Goal: Book appointment/travel/reservation

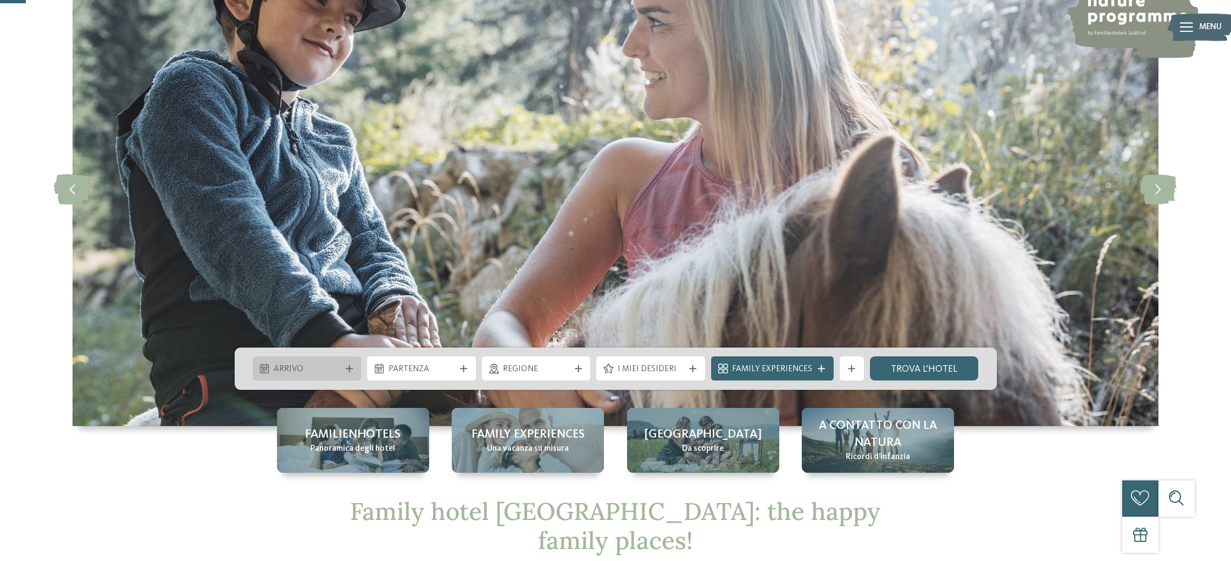
click at [283, 369] on span "Arrivo" at bounding box center [307, 370] width 66 height 12
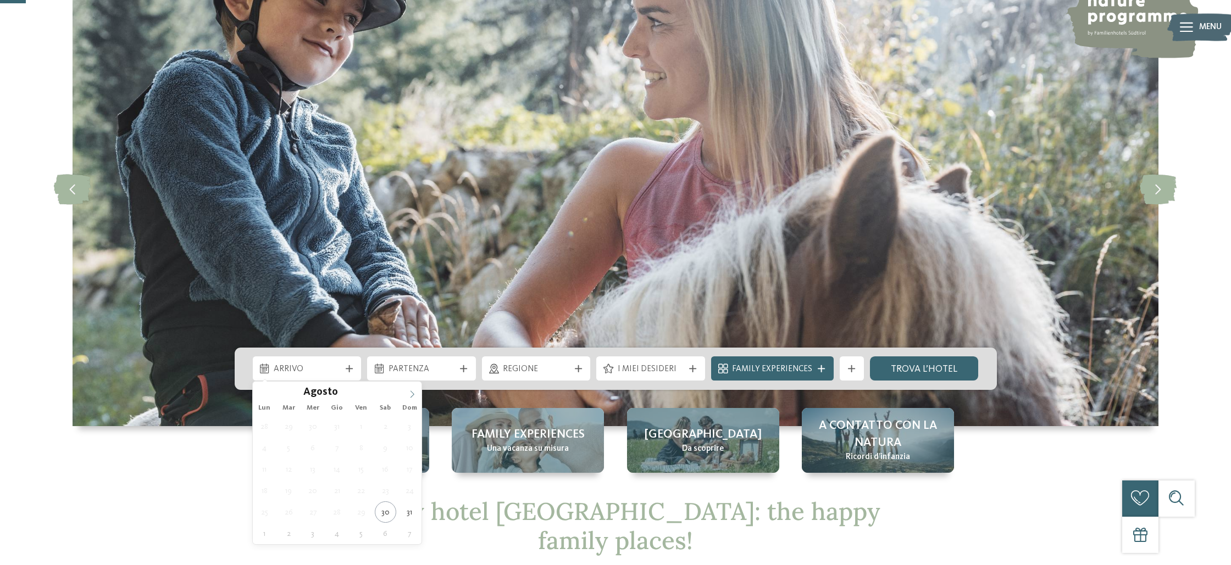
click at [410, 389] on span at bounding box center [412, 391] width 19 height 19
type input "****"
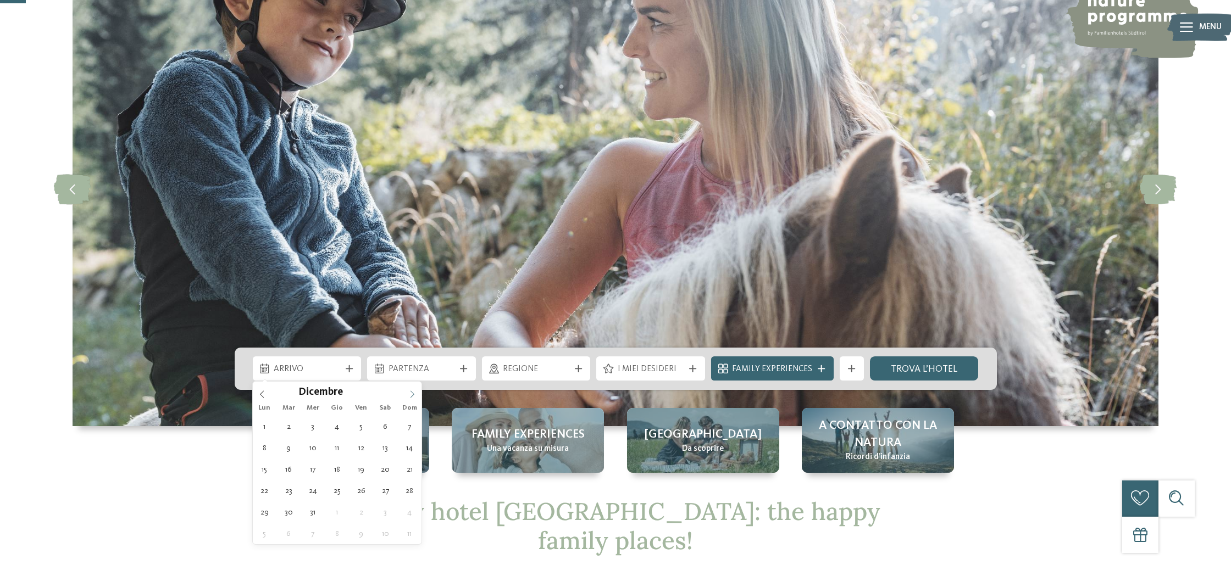
click at [410, 389] on span at bounding box center [412, 391] width 19 height 19
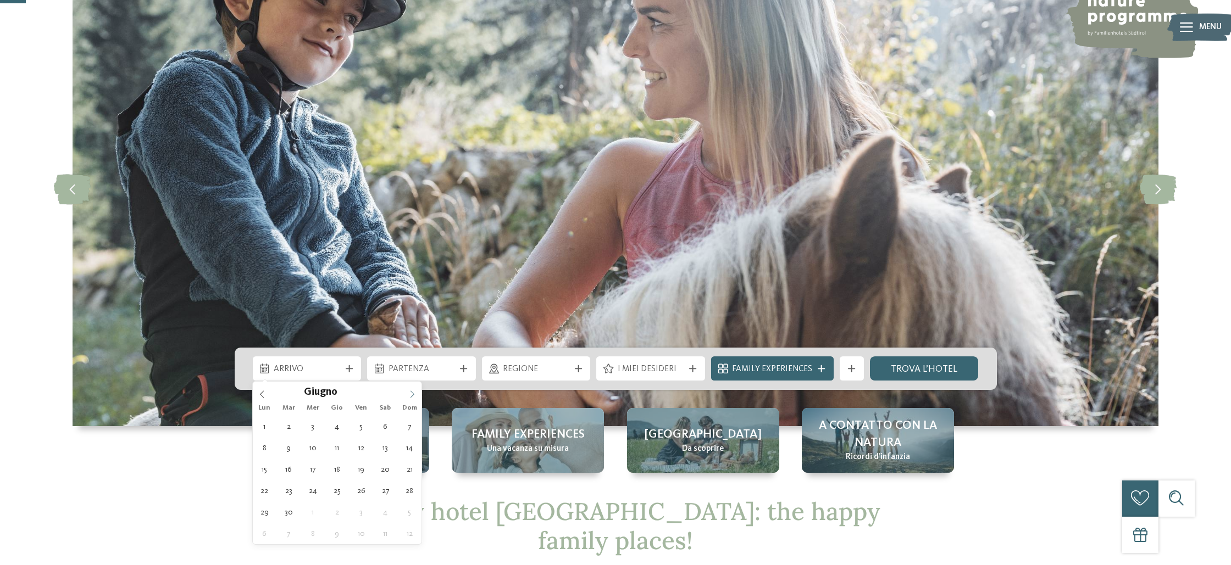
click at [410, 389] on span at bounding box center [412, 391] width 19 height 19
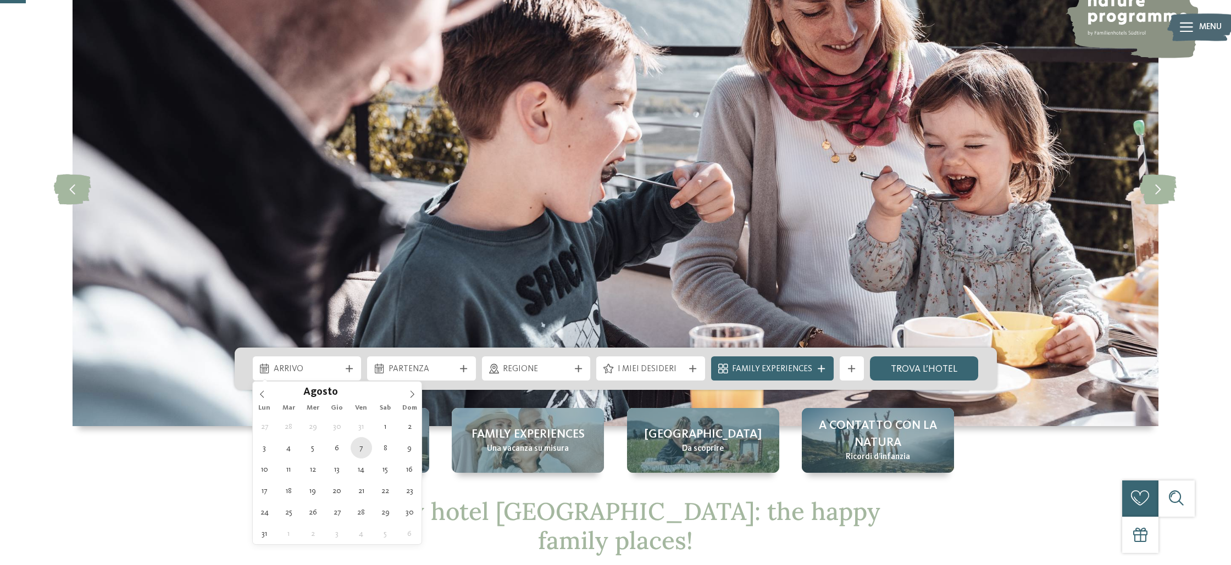
type div "[DATE]"
type input "****"
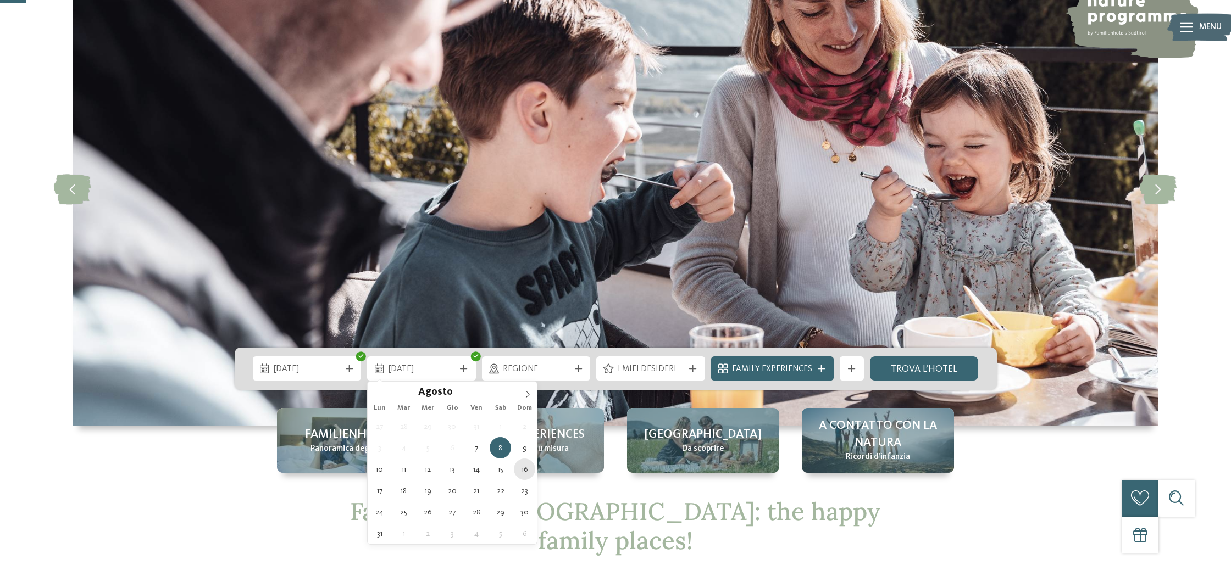
type div "[DATE]"
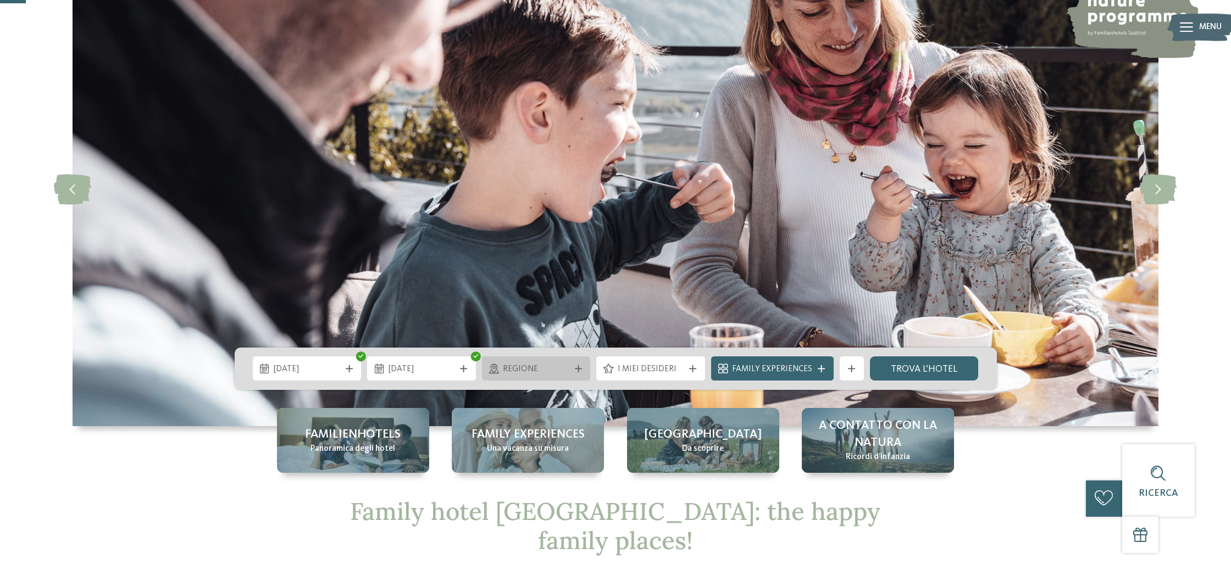
click at [550, 370] on span "Regione" at bounding box center [536, 370] width 66 height 12
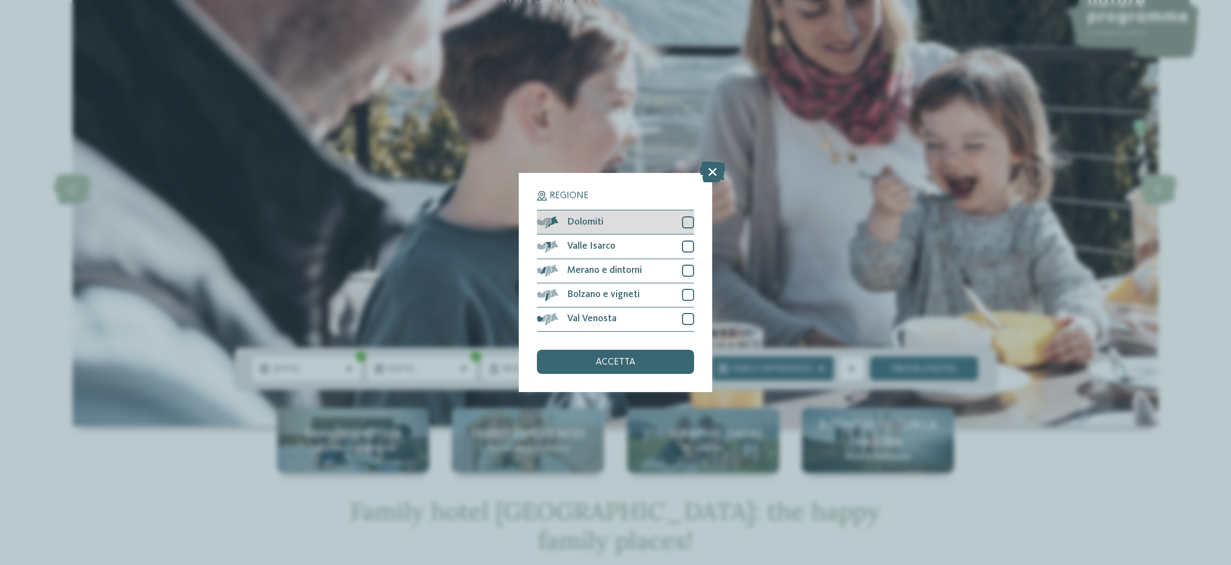
click at [687, 225] on div at bounding box center [688, 222] width 12 height 12
click at [682, 245] on div at bounding box center [688, 247] width 12 height 12
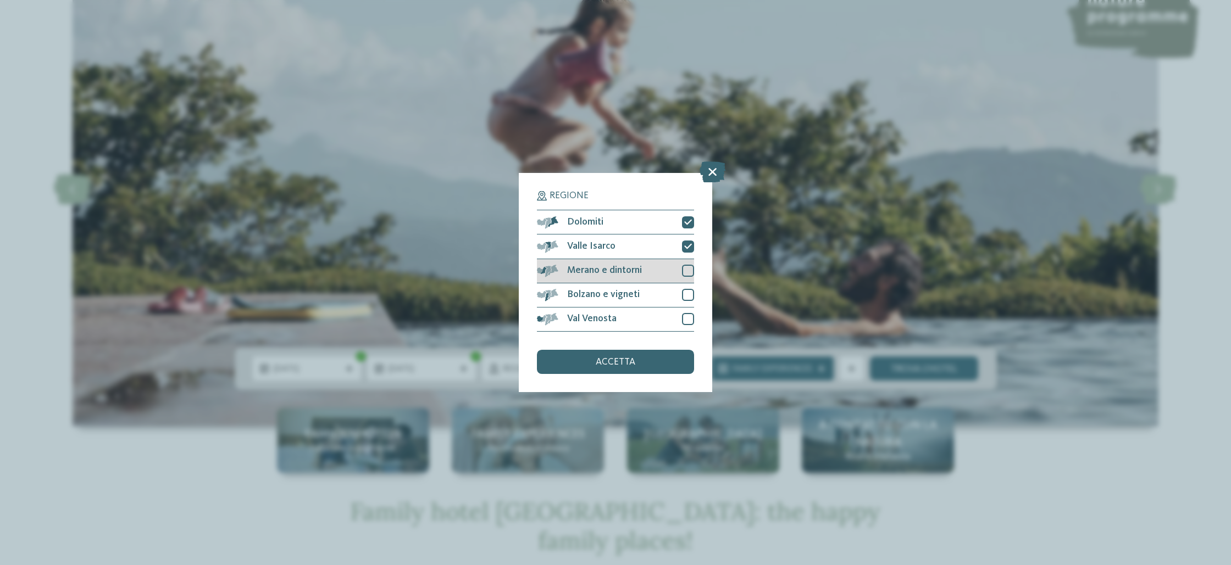
click at [688, 264] on div "Merano e dintorni" at bounding box center [615, 271] width 157 height 24
click at [611, 363] on span "accetta" at bounding box center [615, 363] width 40 height 10
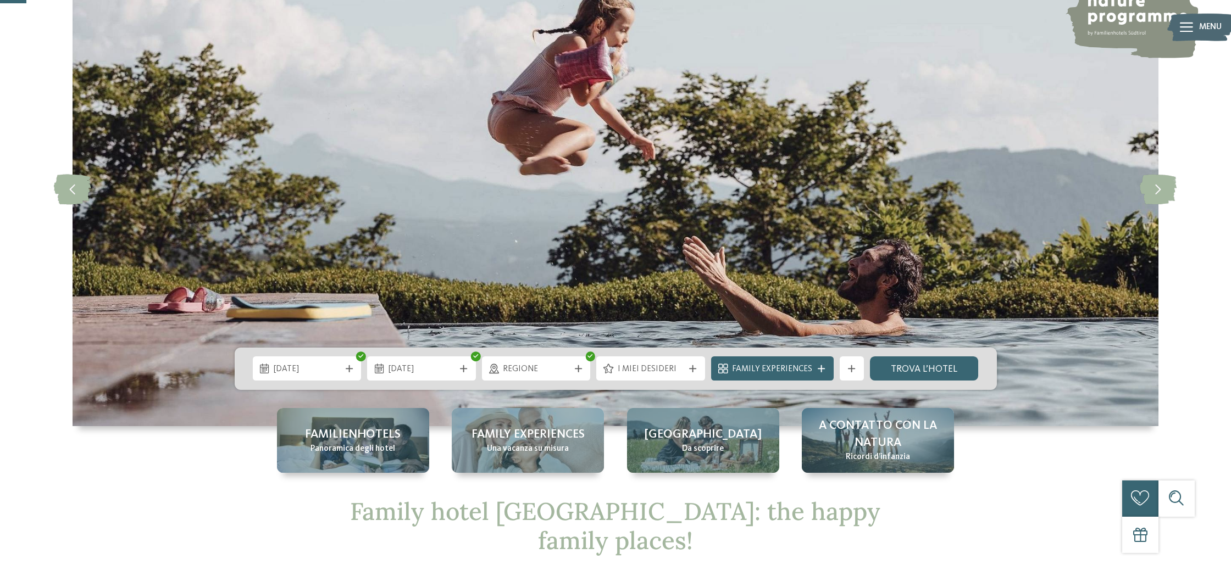
scroll to position [113, 0]
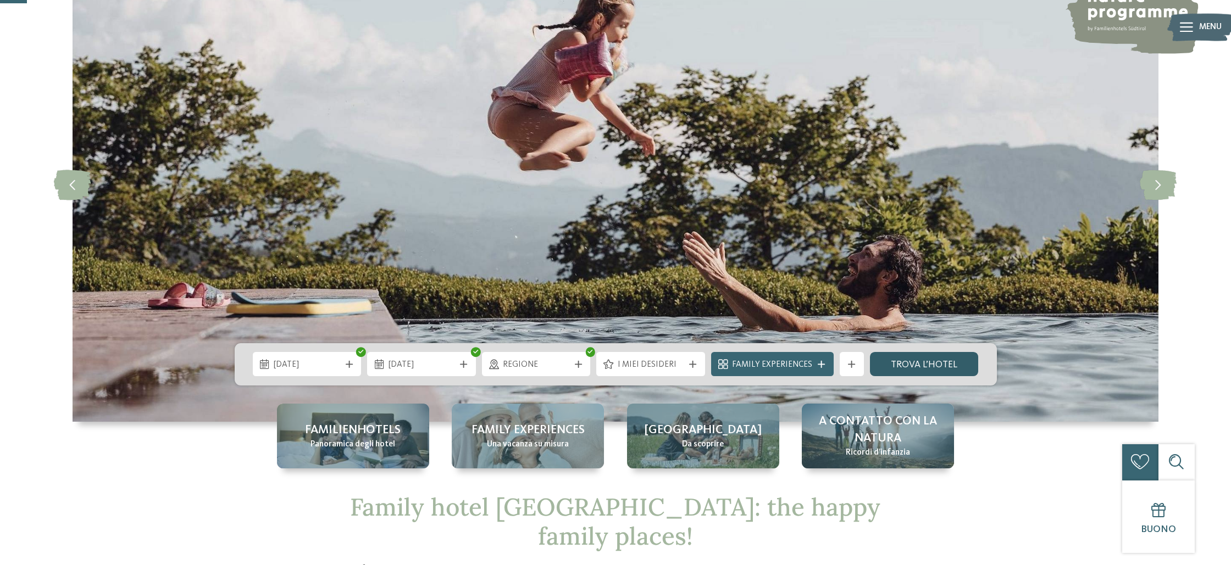
click at [918, 369] on link "trova l’hotel" at bounding box center [924, 364] width 109 height 24
